Goal: Task Accomplishment & Management: Use online tool/utility

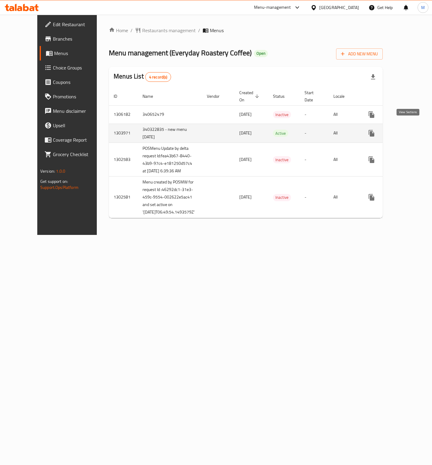
click at [411, 130] on icon "enhanced table" at bounding box center [414, 133] width 7 height 7
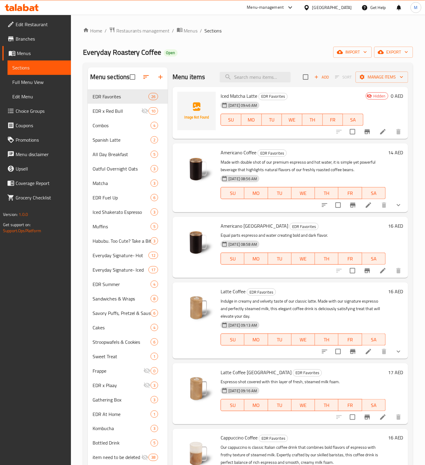
click at [21, 41] on span "Branches" at bounding box center [41, 38] width 50 height 7
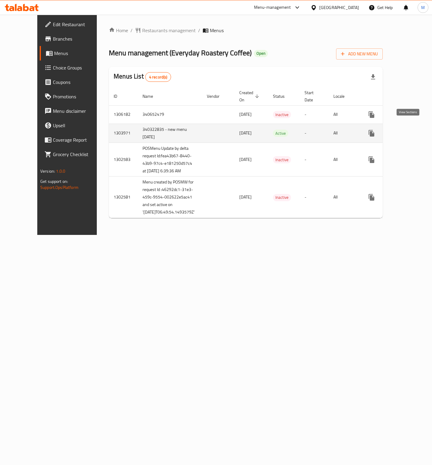
click at [411, 130] on icon "enhanced table" at bounding box center [414, 133] width 7 height 7
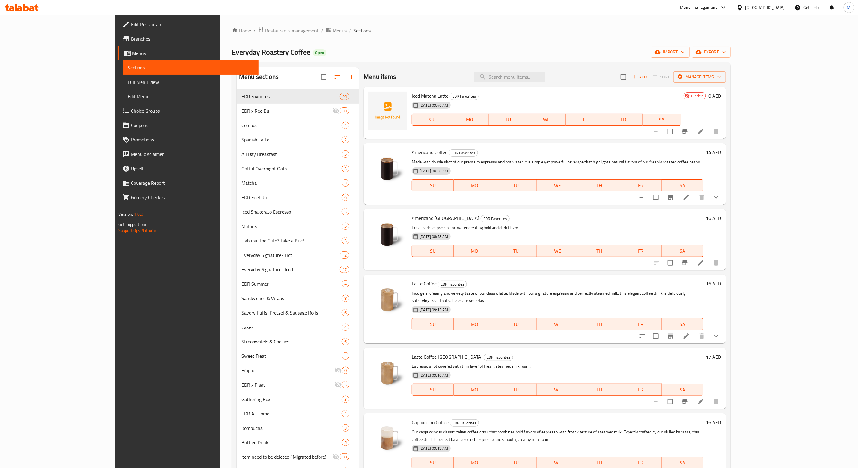
click at [431, 6] on icon at bounding box center [723, 7] width 7 height 7
click at [431, 93] on div "Restaurant-Management" at bounding box center [667, 94] width 47 height 7
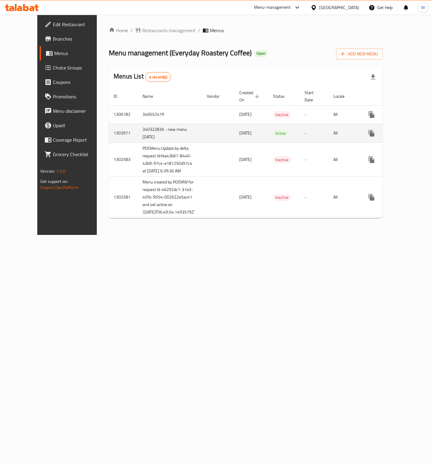
click at [407, 123] on td "enhanced table" at bounding box center [392, 132] width 67 height 19
click at [411, 130] on icon "enhanced table" at bounding box center [414, 133] width 7 height 7
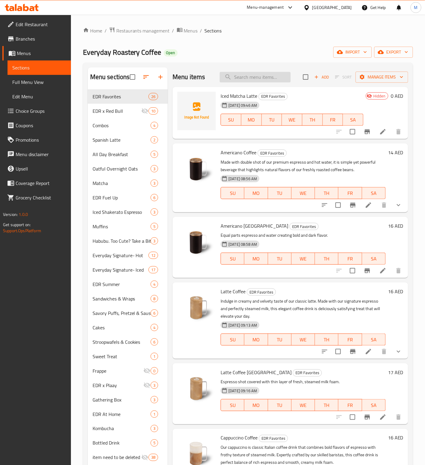
click at [250, 82] on input "search" at bounding box center [255, 77] width 71 height 11
paste input "Americano - [GEOGRAPHIC_DATA]"
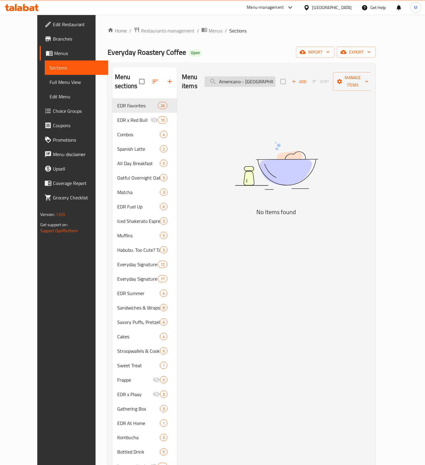
click at [235, 78] on input "Americano - [GEOGRAPHIC_DATA]" at bounding box center [240, 81] width 71 height 11
click at [261, 78] on input "Americano - [GEOGRAPHIC_DATA]" at bounding box center [240, 81] width 71 height 11
paste input "Latte"
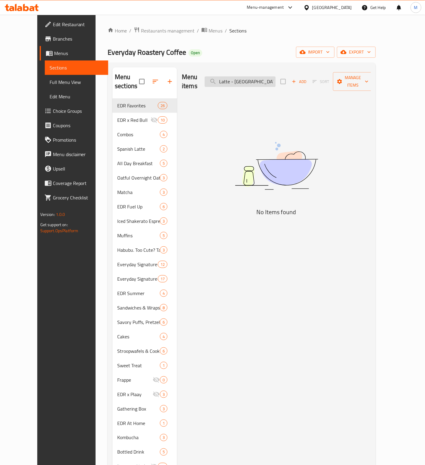
click at [265, 79] on input "Latte - [GEOGRAPHIC_DATA]" at bounding box center [240, 81] width 71 height 11
paste input "Cappuccino"
click at [258, 76] on input "Cappuccino - [GEOGRAPHIC_DATA]" at bounding box center [240, 81] width 71 height 11
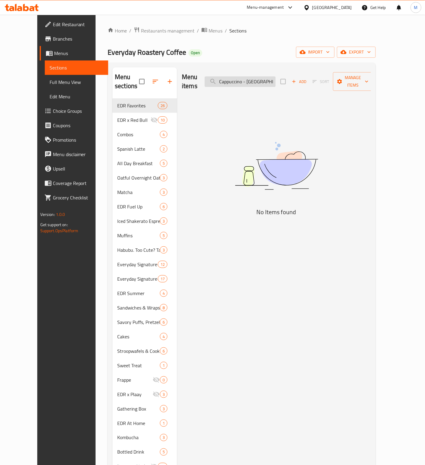
click at [258, 76] on input "Cappuccino - [GEOGRAPHIC_DATA]" at bounding box center [240, 81] width 71 height 11
paste input "Flat White"
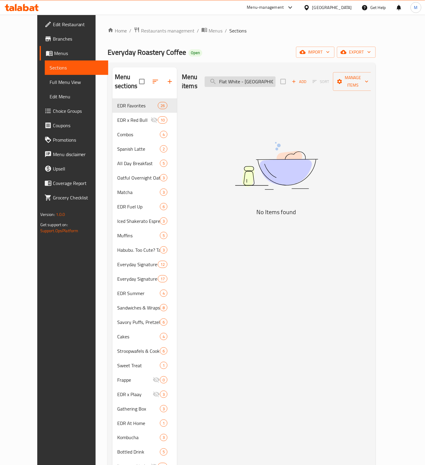
click at [265, 76] on input "Flat White - [GEOGRAPHIC_DATA]" at bounding box center [240, 81] width 71 height 11
paste input "Spanish Lat"
click at [253, 78] on input "Spanish Latte - [GEOGRAPHIC_DATA]" at bounding box center [240, 81] width 71 height 11
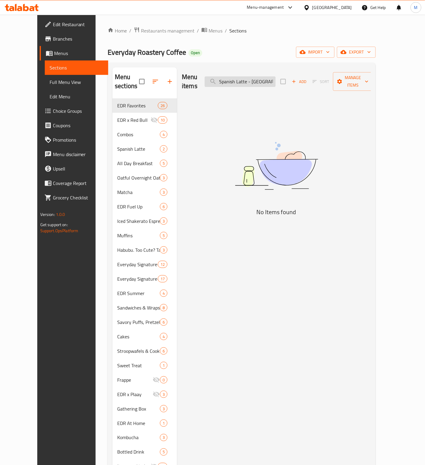
click at [253, 78] on input "Spanish Latte - [GEOGRAPHIC_DATA]" at bounding box center [240, 81] width 71 height 11
paste input "Iced Americano"
click at [247, 76] on input "Iced Americano - [GEOGRAPHIC_DATA]" at bounding box center [240, 81] width 71 height 11
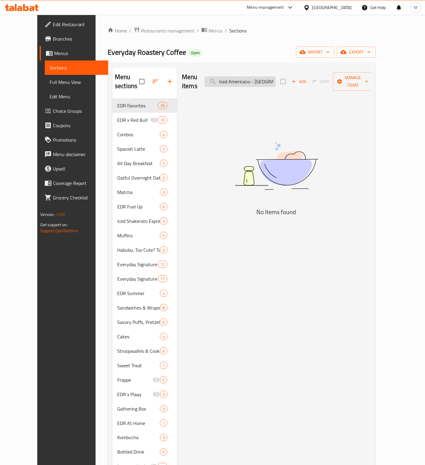
click at [247, 76] on input "Iced Americano - [GEOGRAPHIC_DATA]" at bounding box center [240, 81] width 71 height 11
paste input "Latte"
click at [264, 76] on input "Iced Latte - [GEOGRAPHIC_DATA]" at bounding box center [240, 81] width 71 height 11
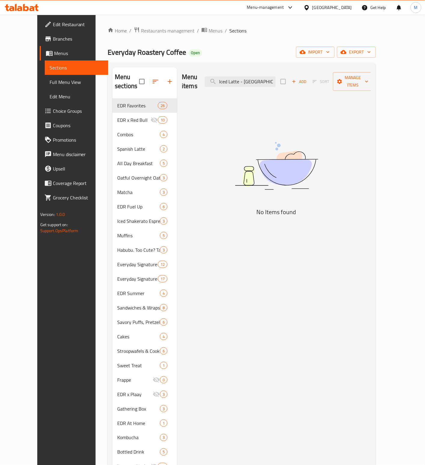
paste input "Iced Spanish Latte -"
click at [260, 78] on input "Iced Latte - Iced Spanish Latte - [GEOGRAPHIC_DATA]" at bounding box center [240, 81] width 71 height 11
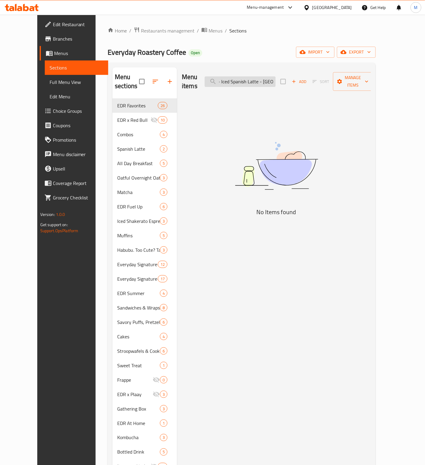
paste input "search"
click at [260, 76] on input "Iced Spanish Latte - [GEOGRAPHIC_DATA]" at bounding box center [240, 81] width 71 height 11
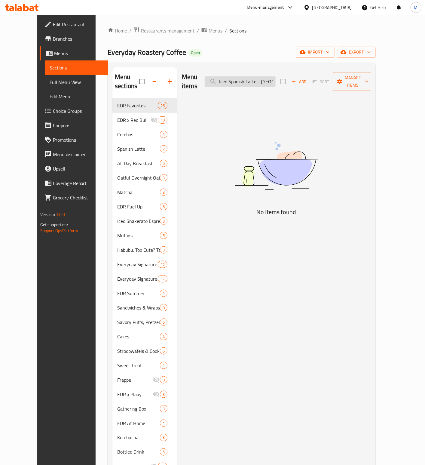
click at [260, 76] on input "Iced Spanish Latte - [GEOGRAPHIC_DATA]" at bounding box center [240, 81] width 71 height 11
paste input "Double Up Combo"
type input "Double Up Combo"
